Goal: Task Accomplishment & Management: Use online tool/utility

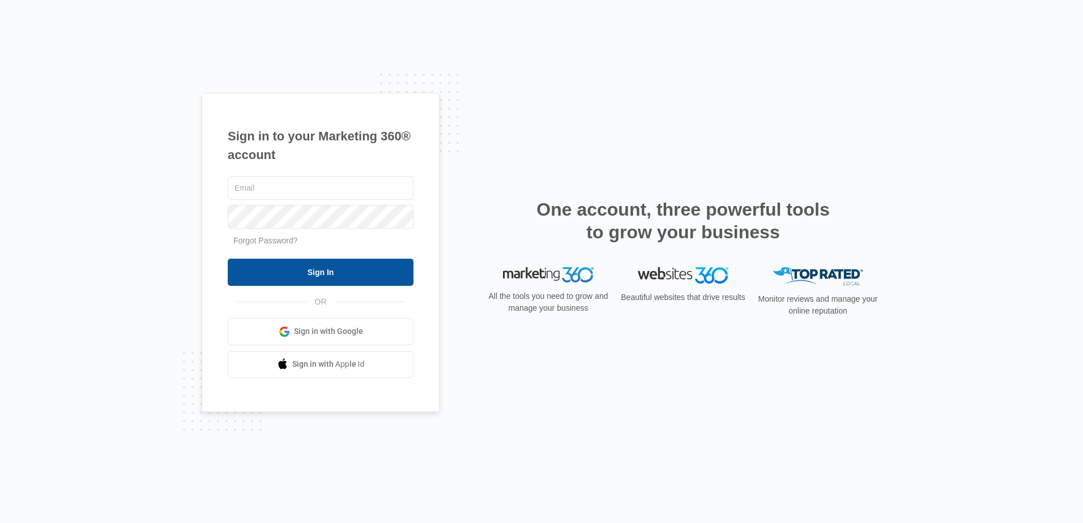
type input "[PERSON_NAME][EMAIL_ADDRESS][DOMAIN_NAME]"
click at [285, 268] on input "Sign In" at bounding box center [321, 272] width 186 height 27
